Goal: Task Accomplishment & Management: Manage account settings

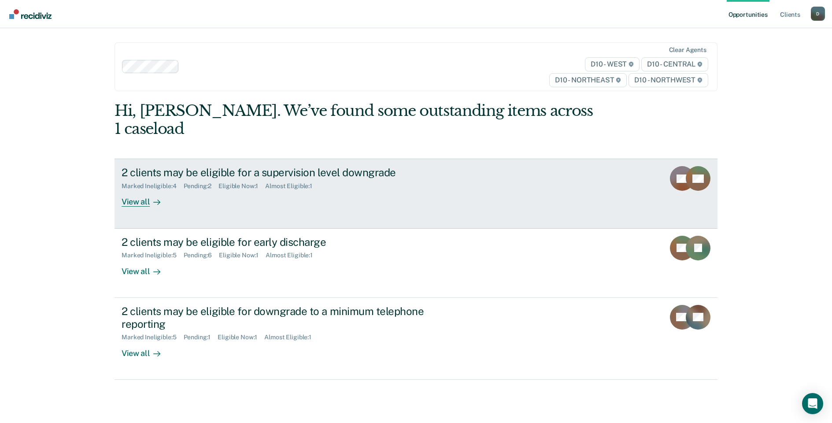
click at [138, 190] on div "View all" at bounding box center [146, 198] width 49 height 17
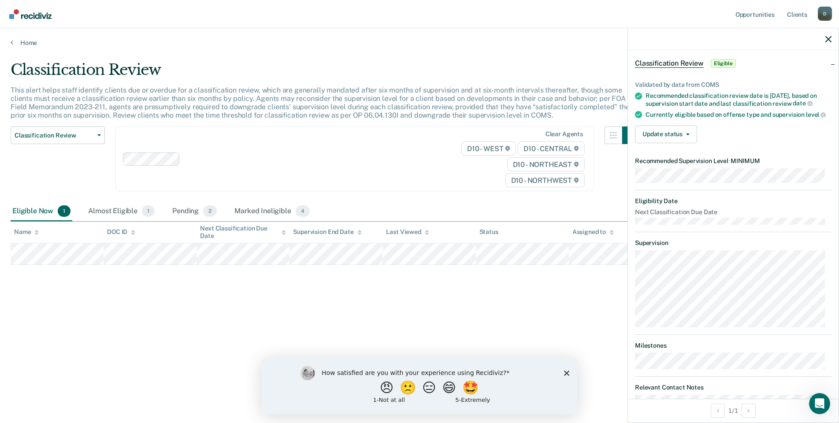
scroll to position [64, 0]
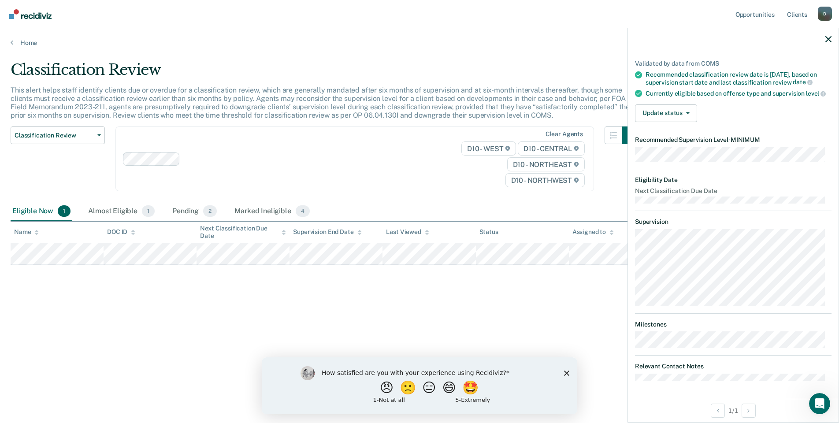
click at [566, 374] on icon "Close survey" at bounding box center [566, 372] width 5 height 5
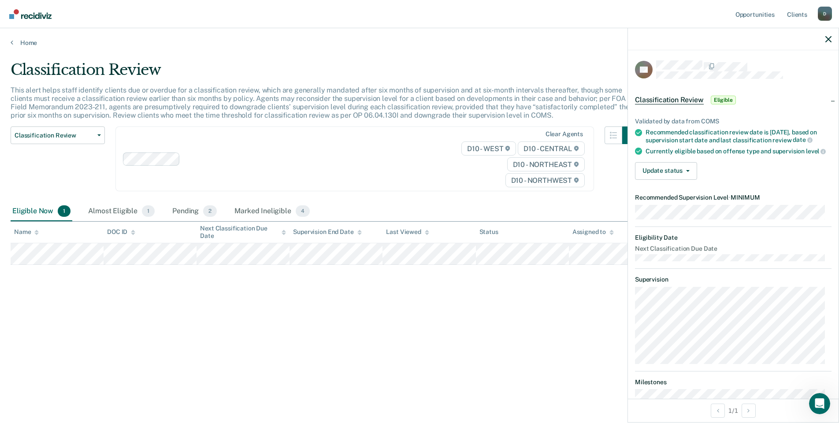
scroll to position [0, 0]
click at [672, 180] on button "Update status" at bounding box center [666, 172] width 62 height 18
click at [672, 214] on button "Mark Ineligible" at bounding box center [677, 207] width 85 height 14
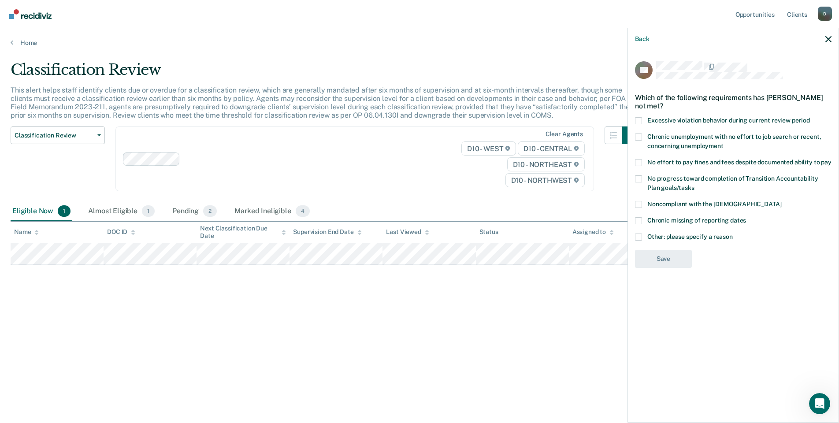
click at [641, 238] on span at bounding box center [638, 237] width 7 height 7
click at [733, 234] on input "Other: please specify a reason" at bounding box center [733, 234] width 0 height 0
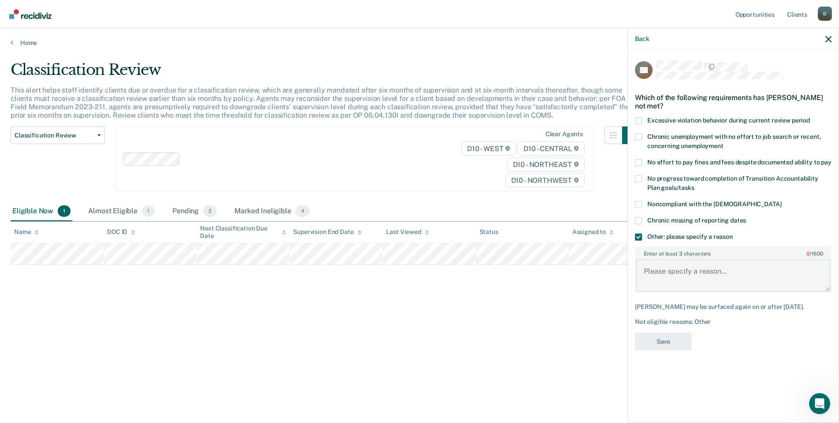
click at [655, 270] on textarea "Enter at least 3 characters 0 / 1600" at bounding box center [733, 275] width 195 height 33
type textarea "Judge [PERSON_NAME] does not allow telephone reporting."
click at [673, 342] on button "Save" at bounding box center [663, 342] width 57 height 18
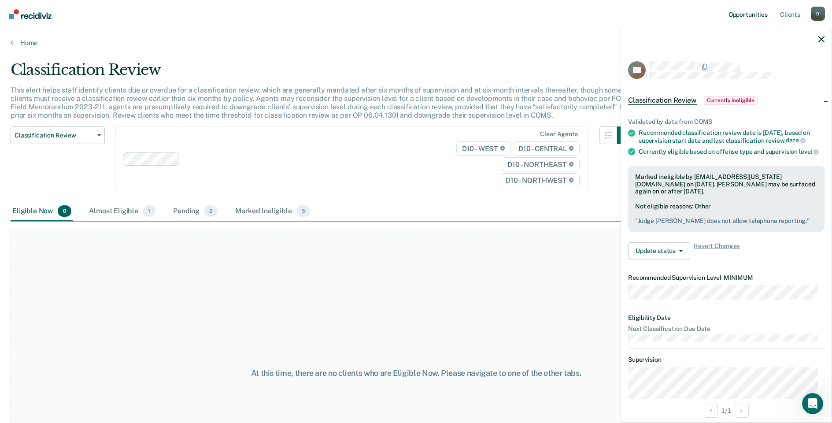
click at [753, 17] on link "Opportunities" at bounding box center [748, 14] width 43 height 28
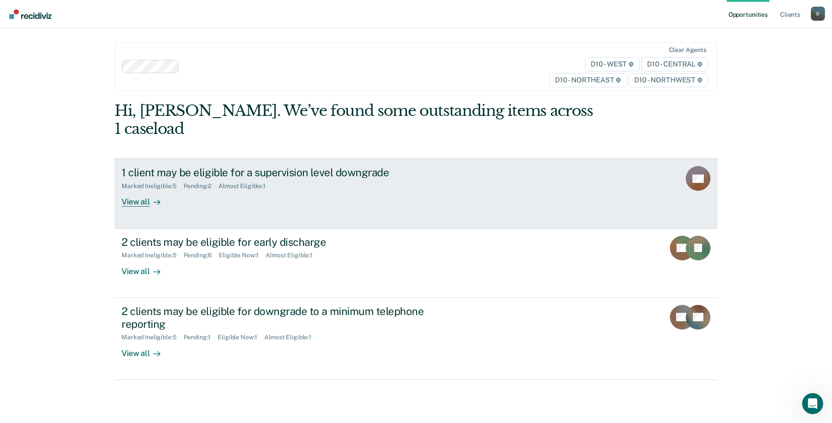
click at [209, 182] on div "Pending : 2" at bounding box center [201, 185] width 35 height 7
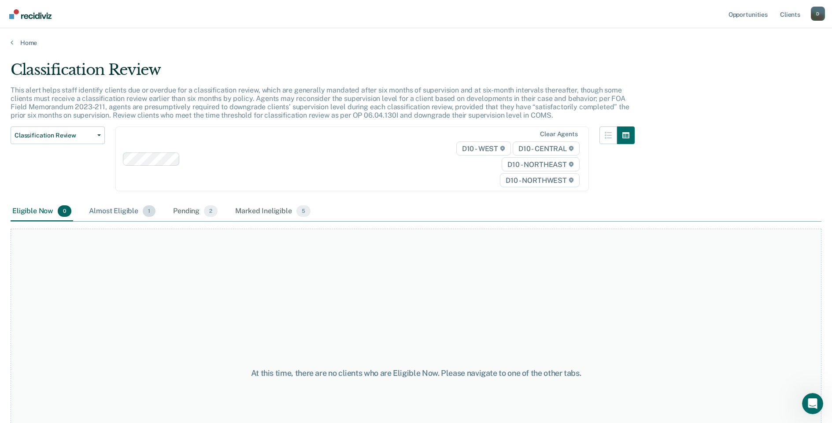
click at [113, 206] on div "Almost Eligible 1" at bounding box center [122, 211] width 70 height 19
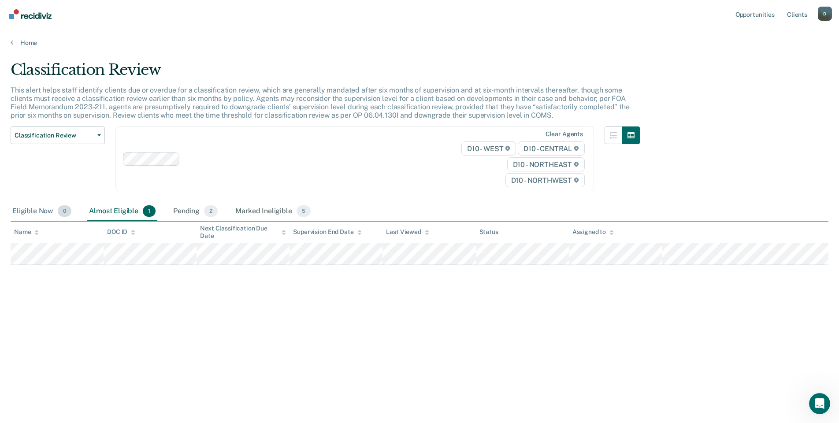
click at [37, 212] on div "Eligible Now 0" at bounding box center [42, 211] width 63 height 19
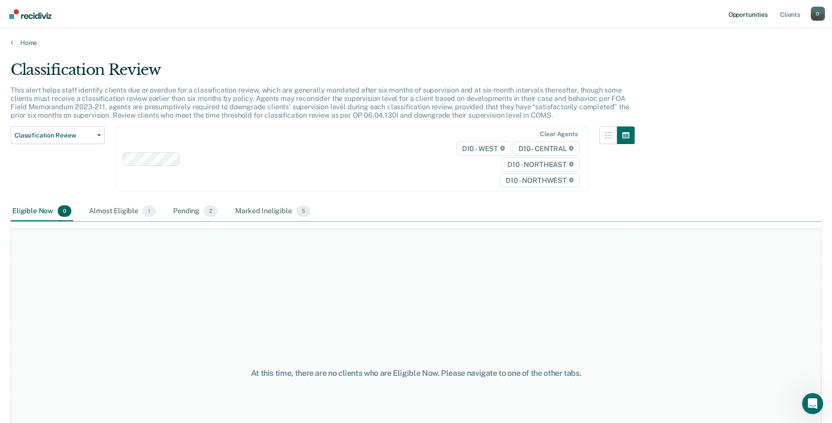
click at [729, 14] on link "Opportunities" at bounding box center [748, 14] width 43 height 28
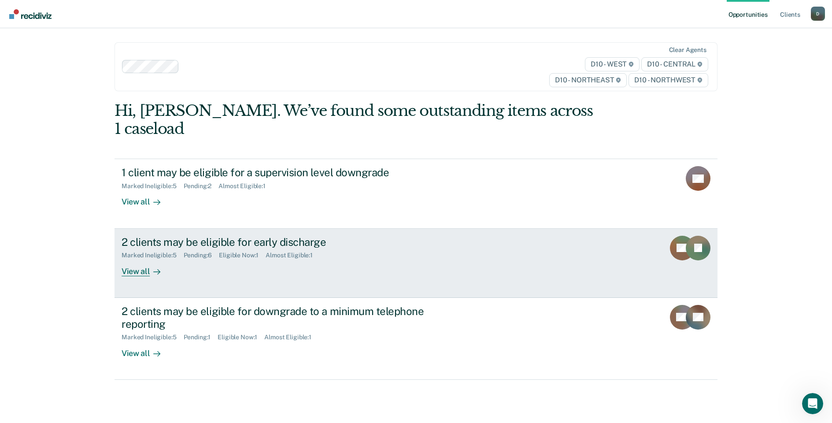
click at [253, 236] on div "2 clients may be eligible for early discharge" at bounding box center [276, 242] width 309 height 13
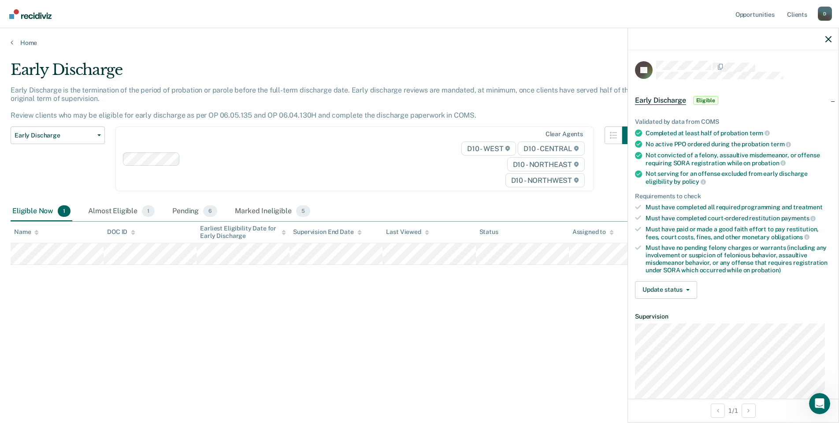
click at [507, 319] on div "Early Discharge Early Discharge is the termination of the period of probation o…" at bounding box center [420, 209] width 818 height 296
click at [58, 316] on div "Early Discharge Early Discharge is the termination of the period of probation o…" at bounding box center [420, 209] width 818 height 296
click at [670, 291] on button "Update status" at bounding box center [666, 290] width 62 height 18
click at [651, 326] on button "Mark Ineligible" at bounding box center [677, 325] width 85 height 14
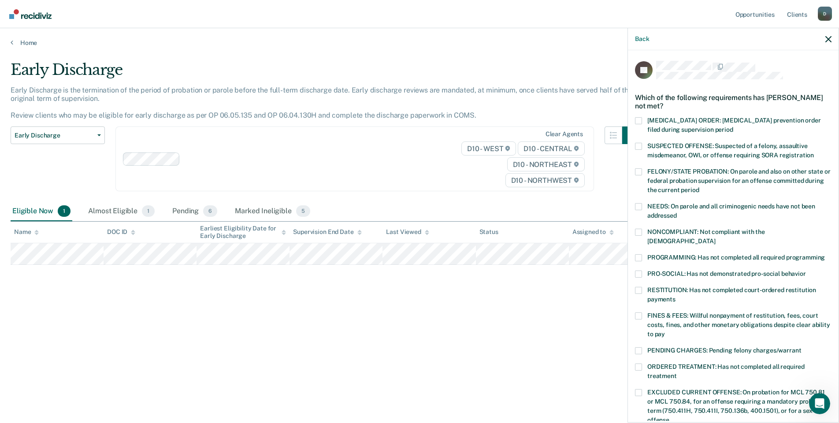
click at [637, 287] on span at bounding box center [638, 290] width 7 height 7
click at [675, 296] on input "RESTITUTION: Has not completed court-ordered restitution payments" at bounding box center [675, 296] width 0 height 0
click at [638, 312] on span at bounding box center [638, 315] width 7 height 7
click at [665, 331] on input "FINES & FEES: Willful nonpayment of restitution, fees, court costs, fines, and …" at bounding box center [665, 331] width 0 height 0
click at [602, 309] on div "Early Discharge Early Discharge is the termination of the period of probation o…" at bounding box center [420, 209] width 818 height 296
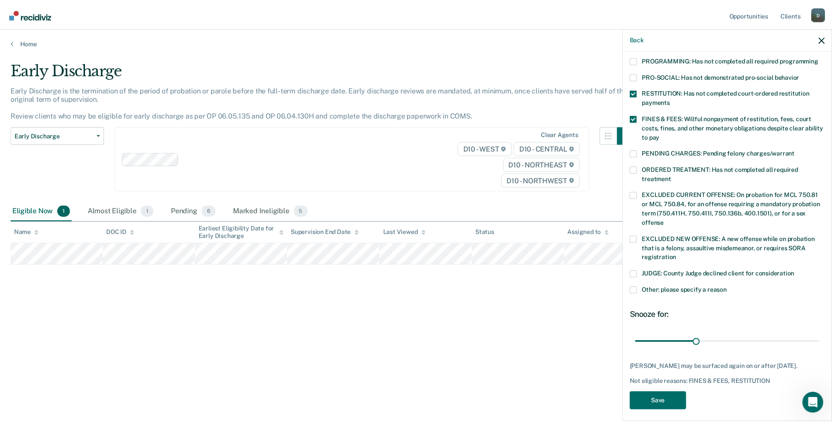
scroll to position [200, 0]
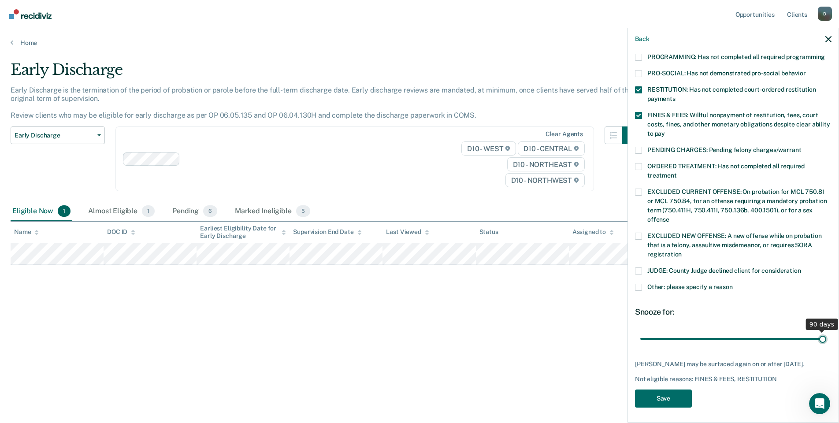
drag, startPoint x: 701, startPoint y: 327, endPoint x: 859, endPoint y: 335, distance: 158.3
type input "90"
click at [826, 335] on input "range" at bounding box center [733, 338] width 186 height 15
click at [662, 398] on button "Save" at bounding box center [663, 398] width 57 height 18
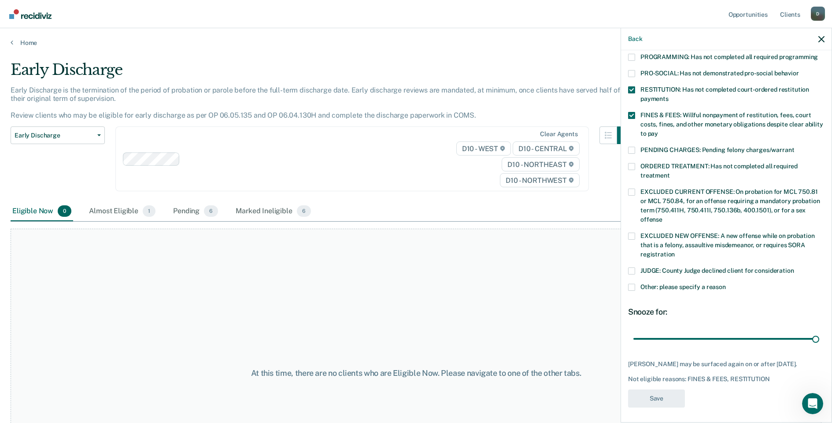
scroll to position [159, 0]
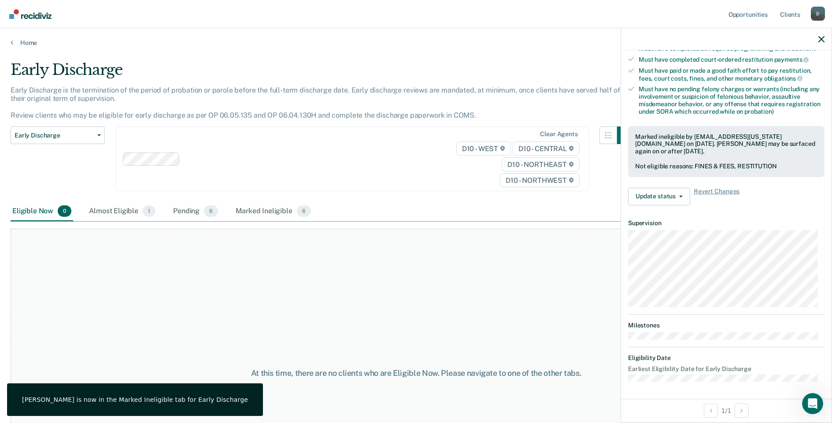
click at [571, 310] on div "At this time, there are no clients who are Eligible Now. Please navigate to one…" at bounding box center [416, 373] width 811 height 289
click at [820, 38] on icon "button" at bounding box center [822, 39] width 6 height 6
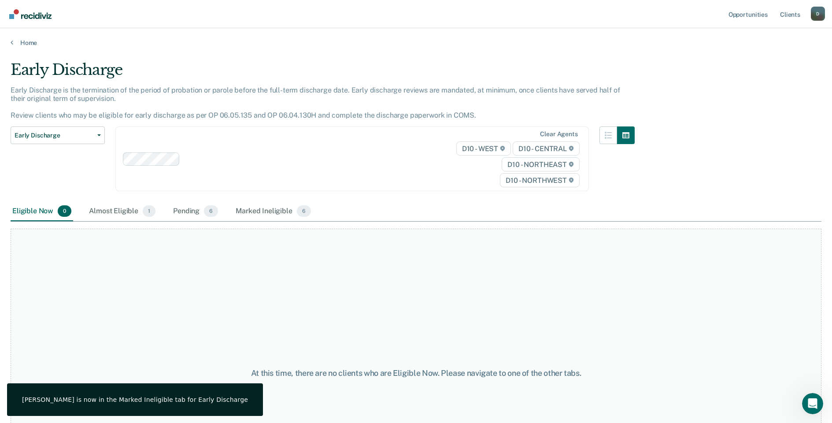
click at [457, 335] on div "At this time, there are no clients who are Eligible Now. Please navigate to one…" at bounding box center [416, 373] width 811 height 289
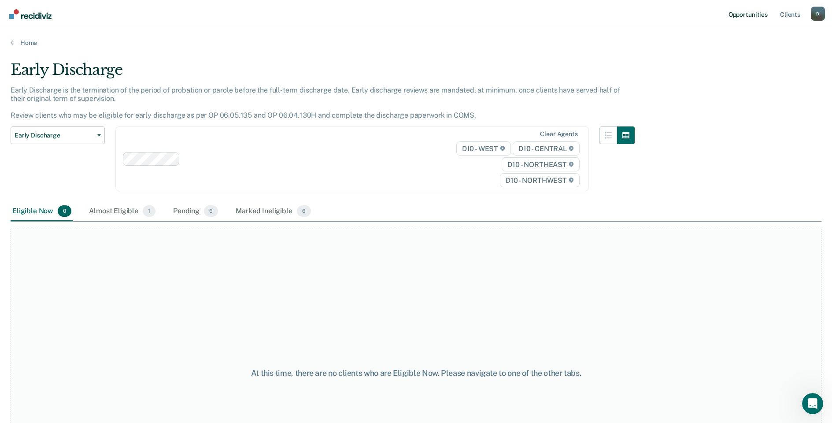
click at [741, 13] on link "Opportunities" at bounding box center [748, 14] width 43 height 28
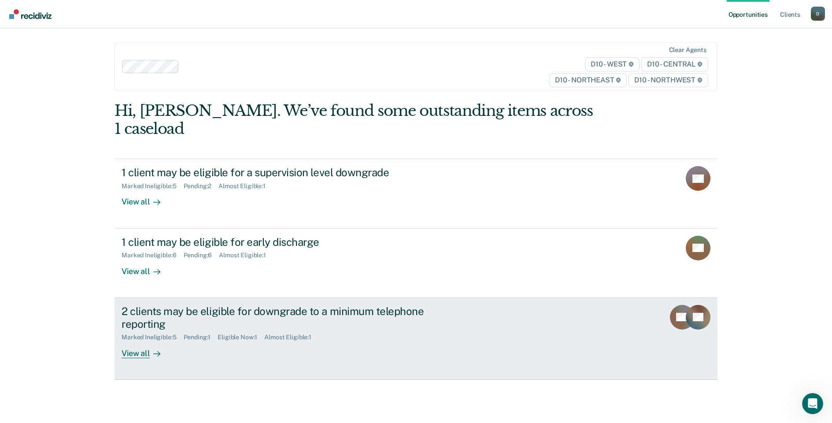
click at [195, 305] on div "2 clients may be eligible for downgrade to a minimum telephone reporting" at bounding box center [276, 318] width 309 height 26
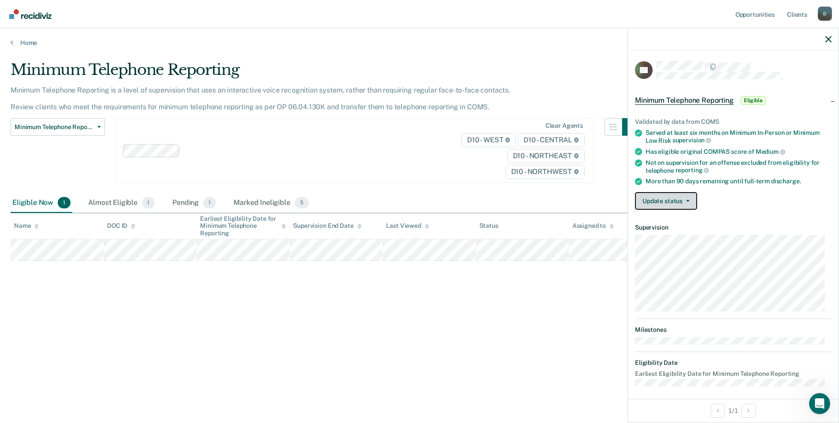
click at [655, 194] on button "Update status" at bounding box center [666, 201] width 62 height 18
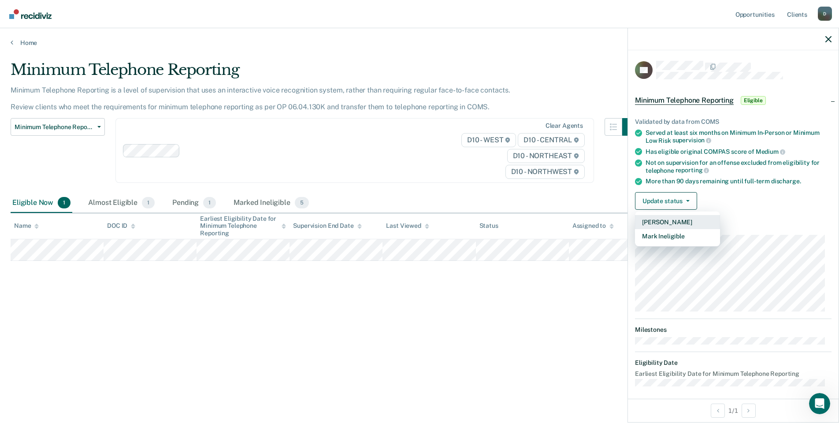
click at [662, 219] on button "[PERSON_NAME]" at bounding box center [677, 222] width 85 height 14
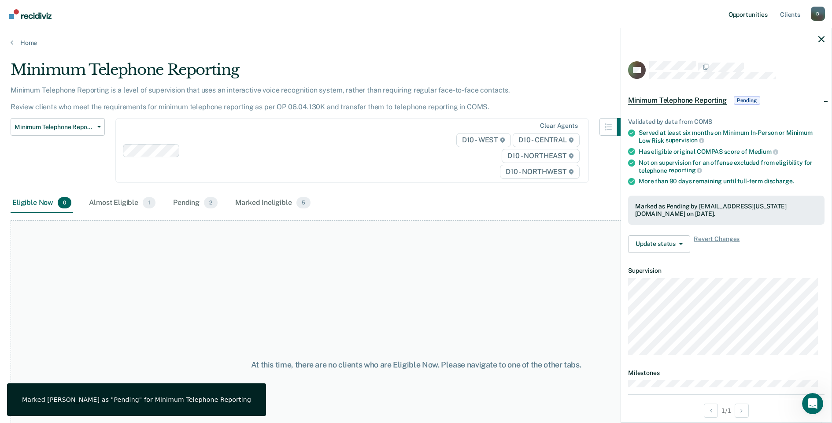
click at [744, 15] on link "Opportunities" at bounding box center [748, 14] width 43 height 28
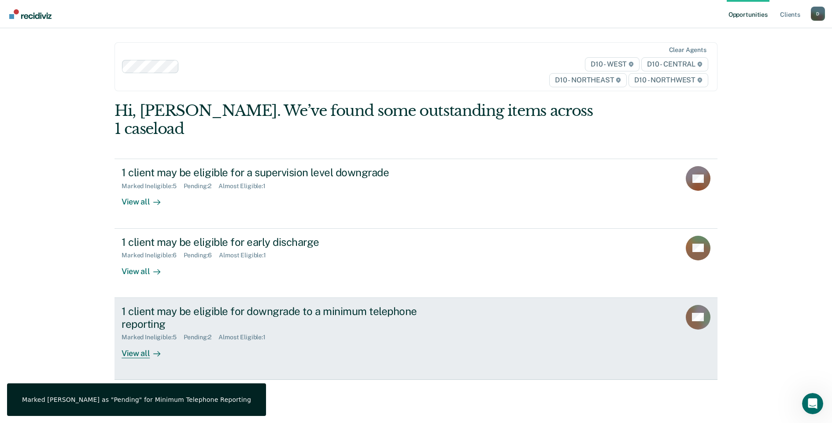
click at [196, 305] on div "1 client may be eligible for downgrade to a minimum telephone reporting" at bounding box center [276, 318] width 309 height 26
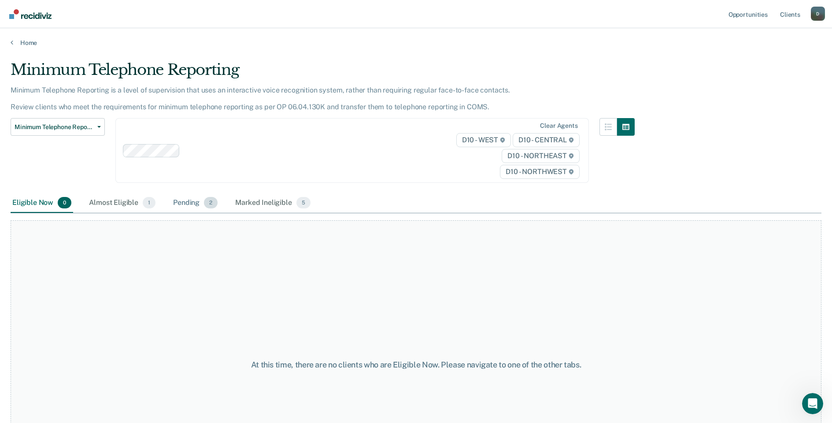
click at [197, 197] on div "Pending 2" at bounding box center [195, 202] width 48 height 19
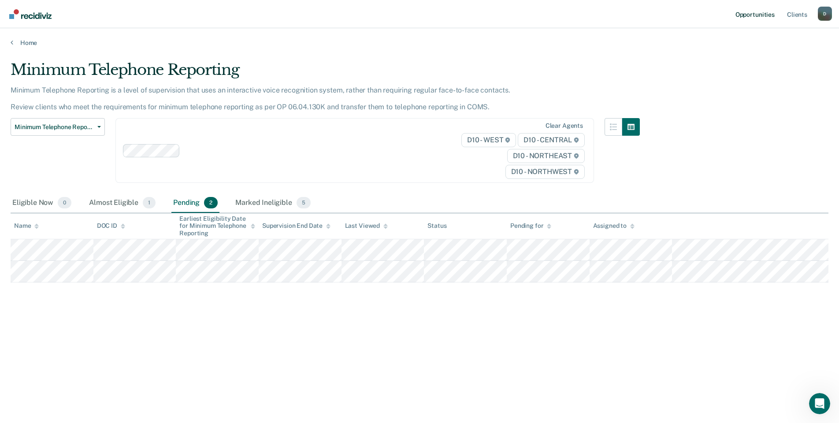
click at [734, 18] on link "Opportunities" at bounding box center [755, 14] width 43 height 28
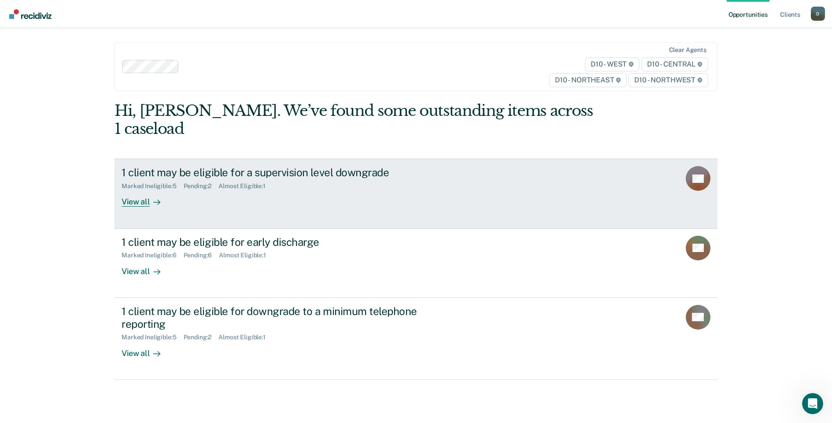
click at [271, 166] on div "1 client may be eligible for a supervision level downgrade" at bounding box center [276, 172] width 309 height 13
